Goal: Obtain resource: Download file/media

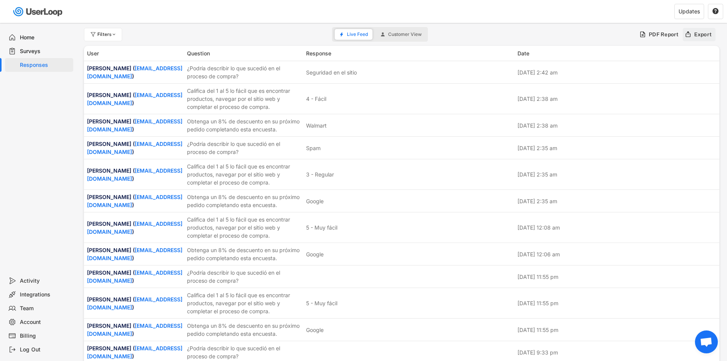
click at [695, 36] on div "Export" at bounding box center [703, 34] width 18 height 7
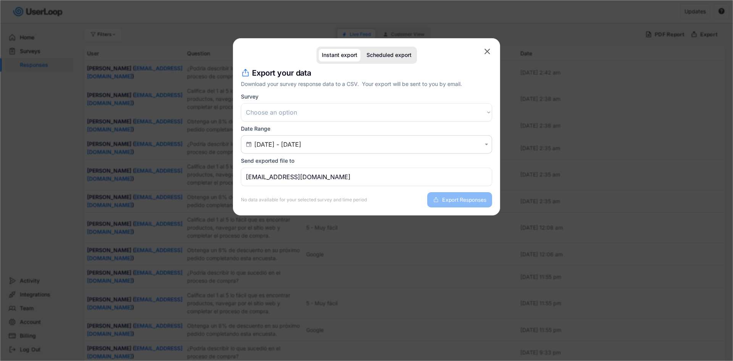
click at [285, 108] on select "Choose an option Encuesta posterior a la compra Encuesta de satisfacción del cl…" at bounding box center [366, 112] width 251 height 18
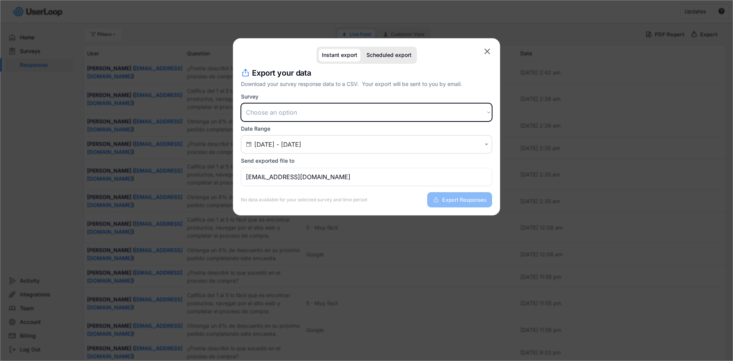
select select ""1348695171700984260__LOOKUP__1709664932539x821373085985881200""
click at [241, 103] on select "Choose an option Encuesta posterior a la compra Encuesta de satisfacción del cl…" at bounding box center [366, 112] width 251 height 18
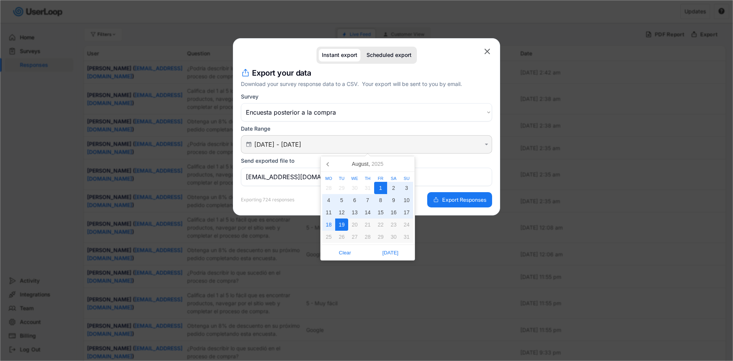
click at [290, 143] on input "[DATE] - [DATE]" at bounding box center [367, 144] width 227 height 8
click at [332, 209] on div "11" at bounding box center [328, 212] width 13 height 12
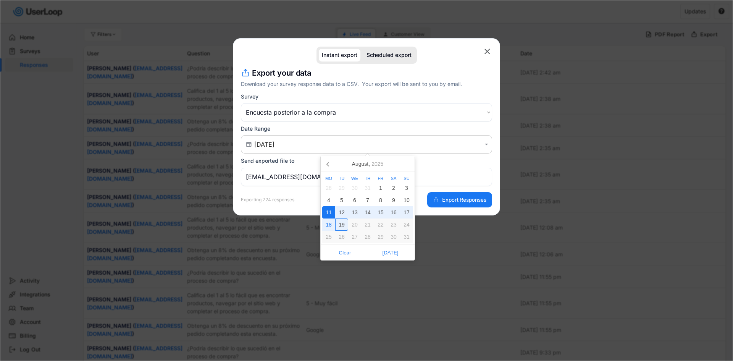
click at [344, 222] on div "19" at bounding box center [341, 224] width 13 height 12
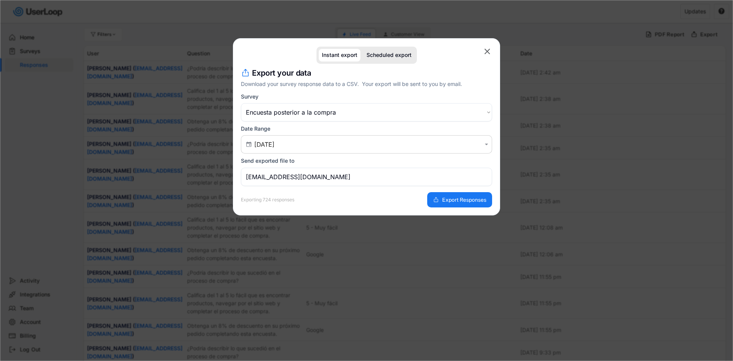
type input "[DATE] - [DATE]"
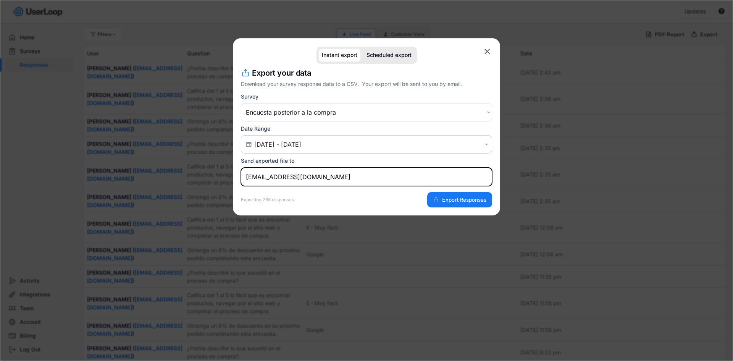
drag, startPoint x: 314, startPoint y: 178, endPoint x: 147, endPoint y: 176, distance: 167.5
click at [147, 176] on body "missing element 7% 7% 0% 0% Filters Live Feed Customer View PDF Report Export U…" at bounding box center [366, 180] width 733 height 361
type input "[PERSON_NAME][EMAIL_ADDRESS][DOMAIN_NAME]"
click at [319, 191] on div "Exporting 268 responses Export Responses" at bounding box center [366, 196] width 251 height 21
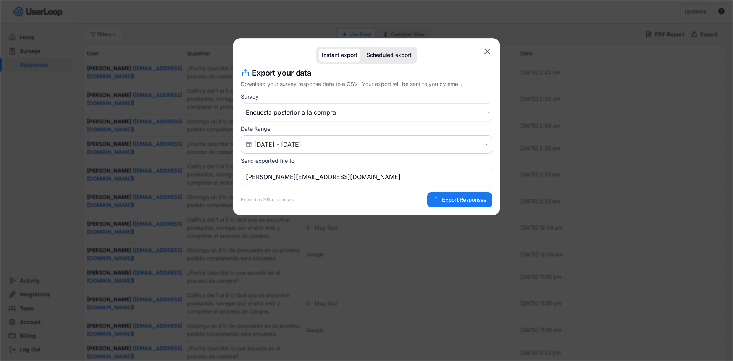
click at [459, 201] on span "Export Responses" at bounding box center [464, 199] width 44 height 5
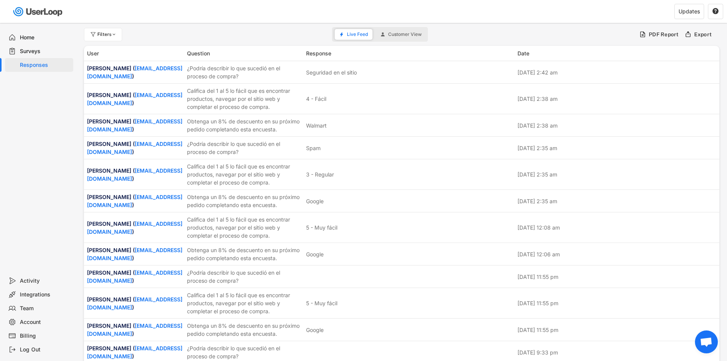
drag, startPoint x: 275, startPoint y: 182, endPoint x: 41, endPoint y: 163, distance: 235.4
drag, startPoint x: 41, startPoint y: 163, endPoint x: 22, endPoint y: 123, distance: 44.4
click at [22, 123] on div "Home Surveys Responses" at bounding box center [38, 148] width 76 height 251
